Goal: Register for event/course

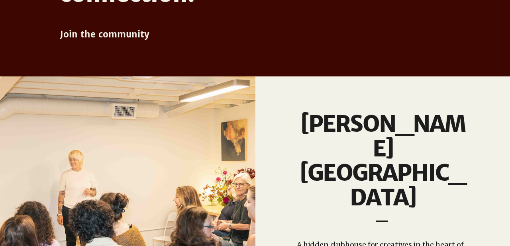
scroll to position [593, 0]
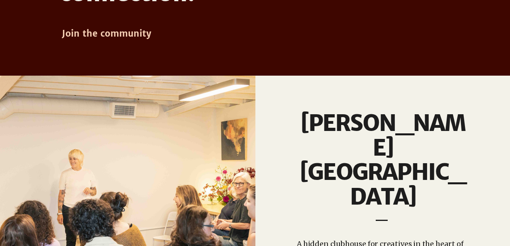
click at [121, 37] on span "Join the community" at bounding box center [107, 33] width 90 height 11
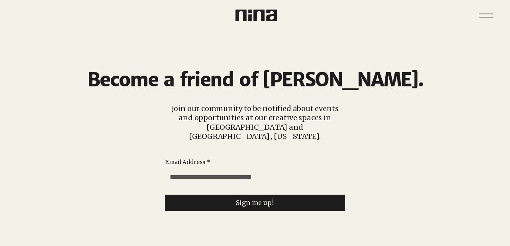
click at [239, 169] on input "Email Address *" at bounding box center [252, 177] width 175 height 16
type input "**********"
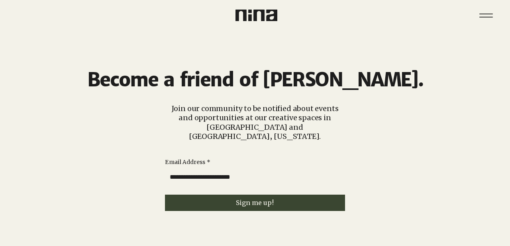
click at [239, 199] on span "Sign me up!" at bounding box center [255, 203] width 38 height 8
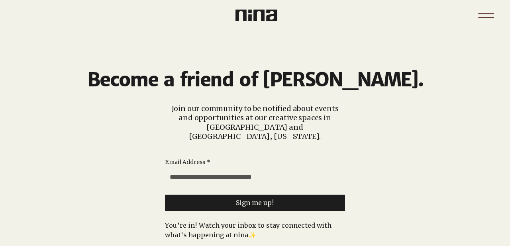
click at [480, 11] on icon "Menu" at bounding box center [486, 16] width 28 height 28
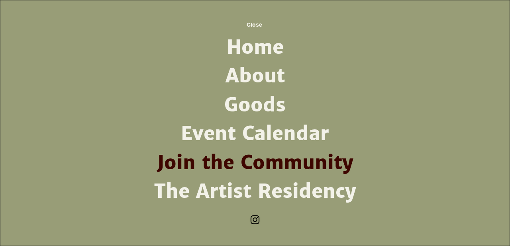
click at [250, 139] on link "Event Calendar" at bounding box center [255, 134] width 208 height 29
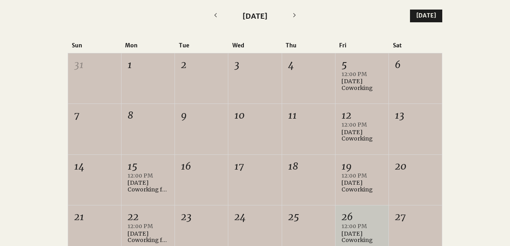
scroll to position [212, 0]
click at [134, 144] on div "8" at bounding box center [148, 130] width 53 height 50
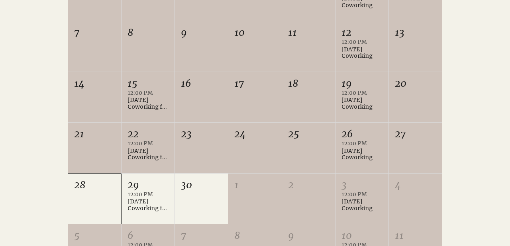
scroll to position [324, 0]
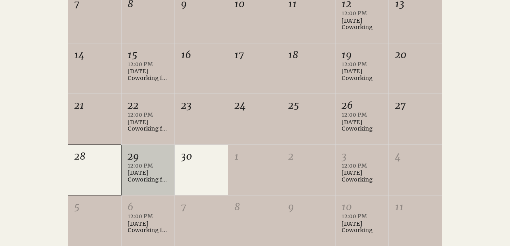
click at [142, 175] on div "[DATE] Coworking for Writers" at bounding box center [148, 177] width 41 height 14
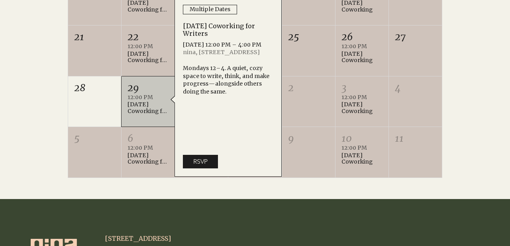
scroll to position [384, 0]
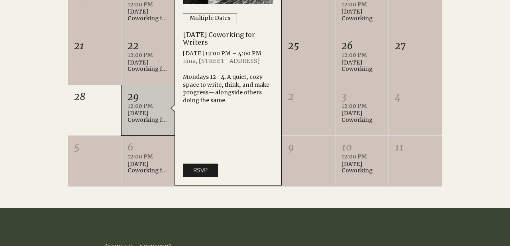
click at [196, 170] on span "RSVP" at bounding box center [200, 170] width 14 height 9
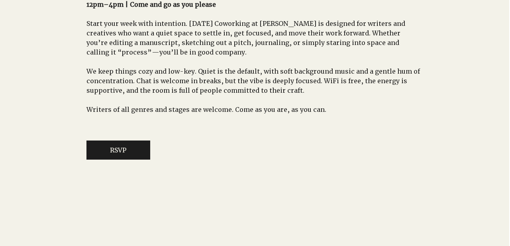
scroll to position [578, 1]
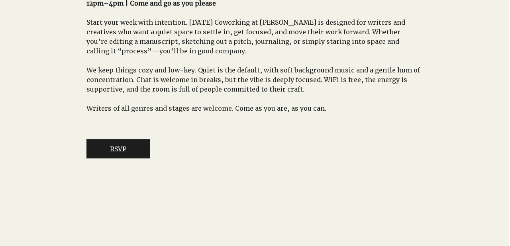
click at [130, 157] on button "RSVP" at bounding box center [119, 149] width 64 height 19
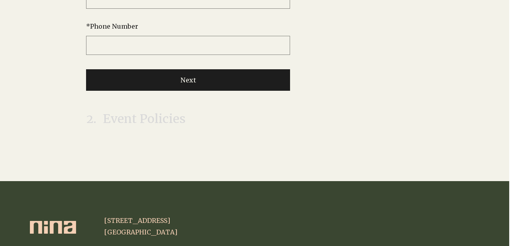
scroll to position [0, 1]
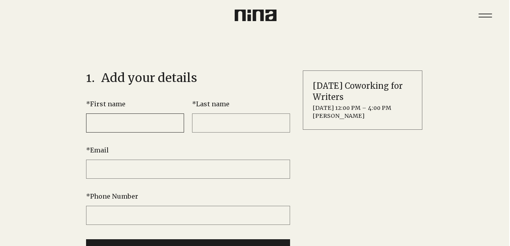
click at [131, 128] on input "* First name" at bounding box center [135, 123] width 98 height 19
type input "******"
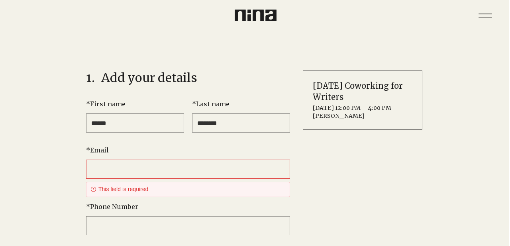
click at [240, 120] on input "********" at bounding box center [241, 123] width 98 height 19
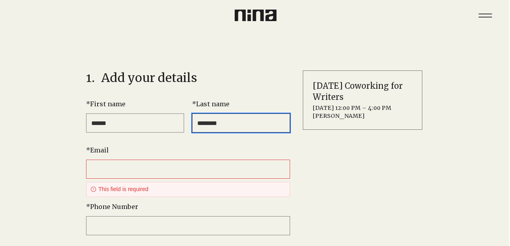
click at [240, 120] on input "********" at bounding box center [241, 123] width 98 height 19
type input "********"
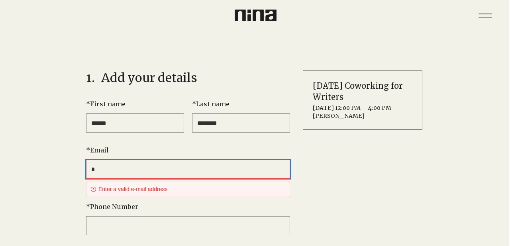
click at [160, 172] on input "*" at bounding box center [188, 169] width 204 height 19
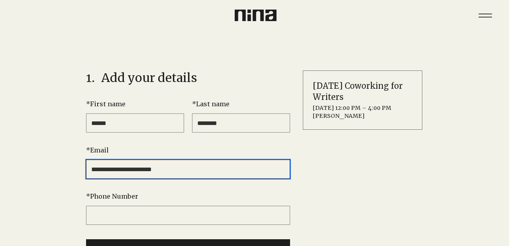
type input "**********"
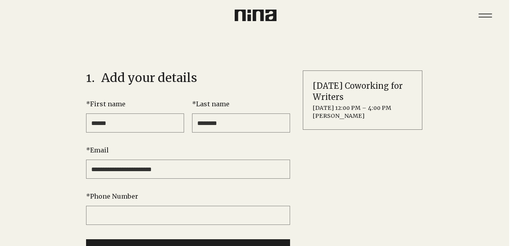
click at [369, 171] on div "[DATE] Coworking for Writers [DATE] 12:00 PM – 4:00 PM [PERSON_NAME]" at bounding box center [363, 191] width 120 height 240
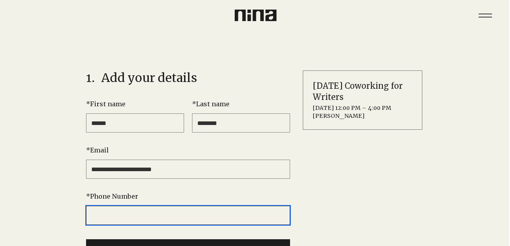
click at [132, 215] on input "* Phone Number" at bounding box center [188, 215] width 204 height 19
type input "**********"
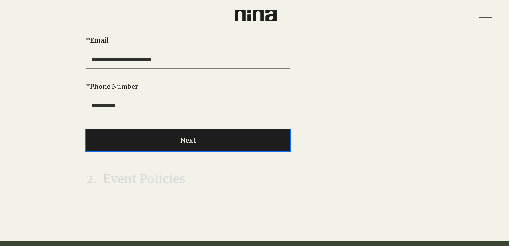
click at [173, 138] on button "Next" at bounding box center [188, 141] width 204 height 22
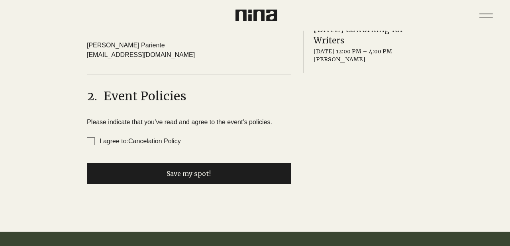
scroll to position [40, 0]
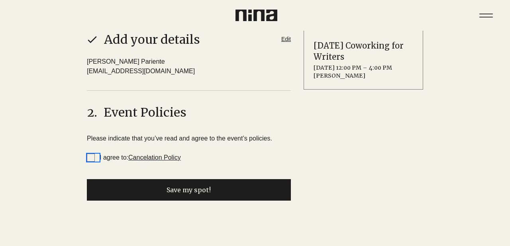
click at [92, 157] on span "I agree to: Cancelation Policy" at bounding box center [91, 158] width 8 height 8
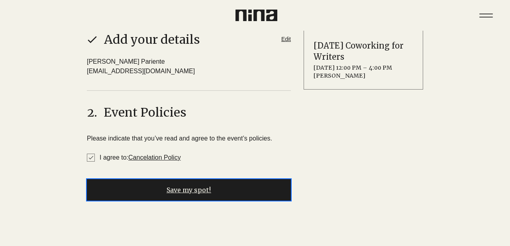
click at [221, 193] on button "Save my spot!" at bounding box center [189, 190] width 204 height 22
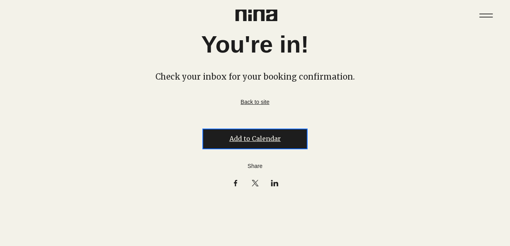
click at [249, 140] on button "Add to Calendar" at bounding box center [255, 139] width 104 height 19
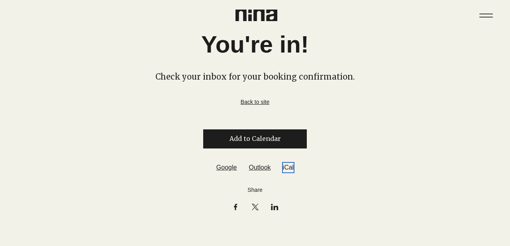
click at [289, 171] on link "iCal" at bounding box center [288, 168] width 11 height 10
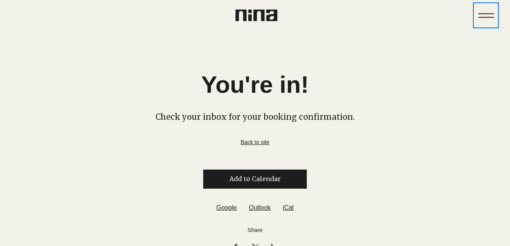
click at [486, 12] on icon "Menu" at bounding box center [486, 16] width 28 height 28
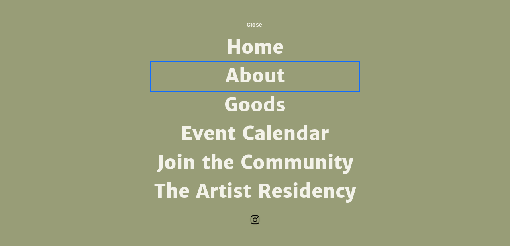
click at [251, 76] on link "About" at bounding box center [255, 76] width 208 height 29
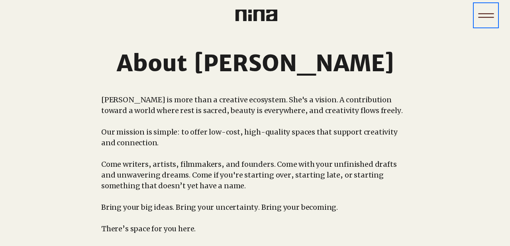
click at [489, 15] on icon "Menu" at bounding box center [486, 16] width 28 height 28
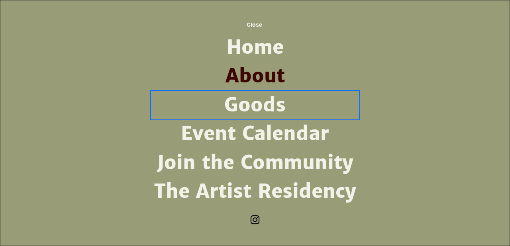
click at [257, 105] on link "Goods" at bounding box center [255, 105] width 208 height 29
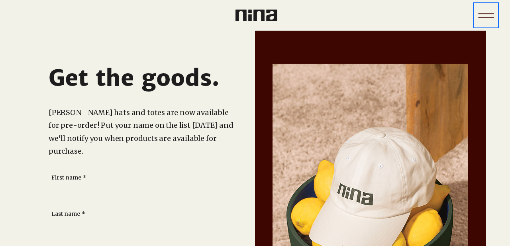
click at [486, 14] on icon "Menu" at bounding box center [486, 16] width 28 height 28
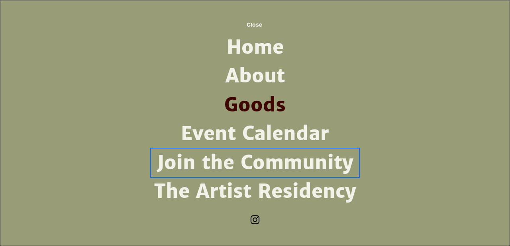
click at [223, 164] on link "Join the Community" at bounding box center [255, 163] width 208 height 29
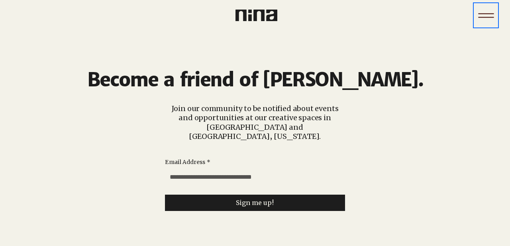
click at [485, 12] on icon "Menu" at bounding box center [486, 16] width 28 height 28
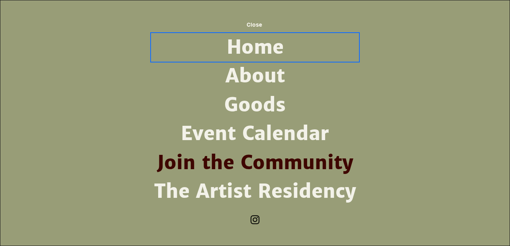
click at [253, 47] on link "Home" at bounding box center [255, 47] width 208 height 29
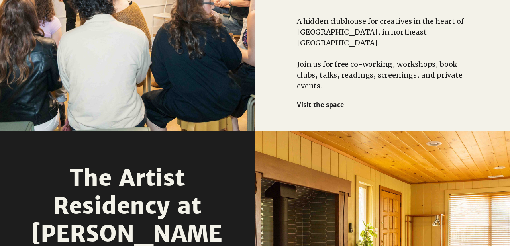
scroll to position [844, 0]
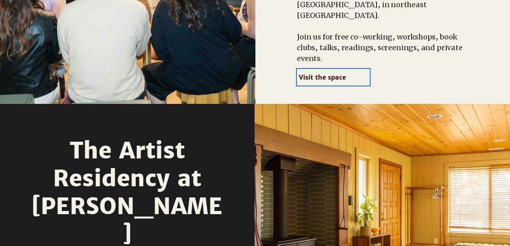
click at [337, 73] on span "Visit the space" at bounding box center [322, 77] width 47 height 8
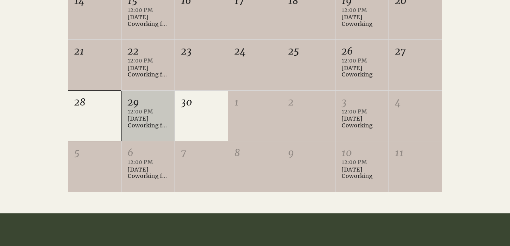
click at [152, 132] on div "12:00 PM [DATE] Coworking for Writers +1 more" at bounding box center [148, 123] width 41 height 29
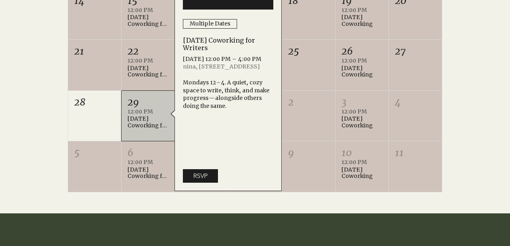
scroll to position [201, 0]
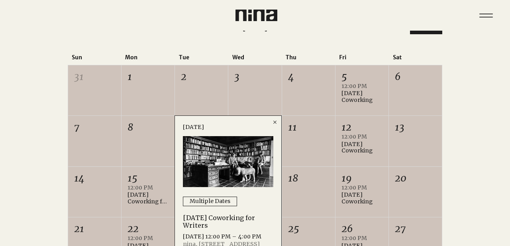
click at [252, 77] on div "3" at bounding box center [254, 77] width 41 height 14
